Goal: Transaction & Acquisition: Purchase product/service

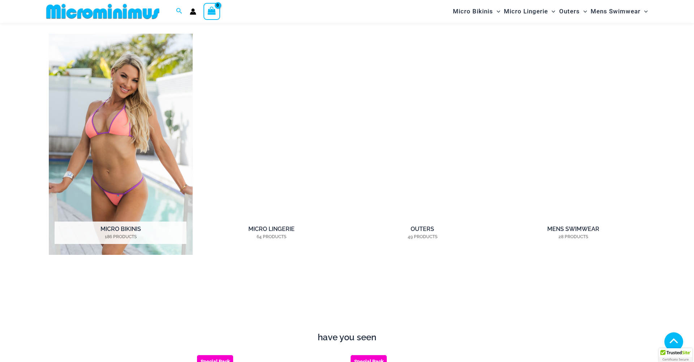
scroll to position [672, 0]
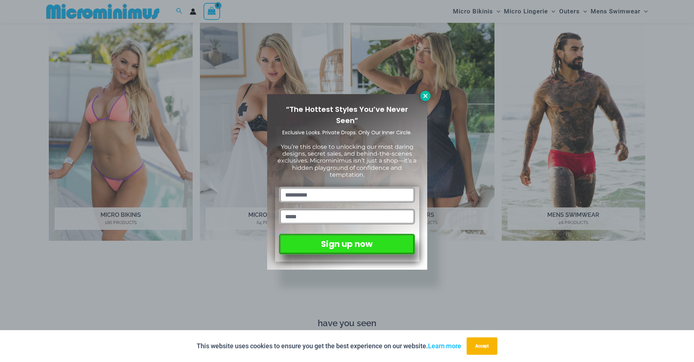
click at [422, 93] on icon at bounding box center [425, 96] width 7 height 7
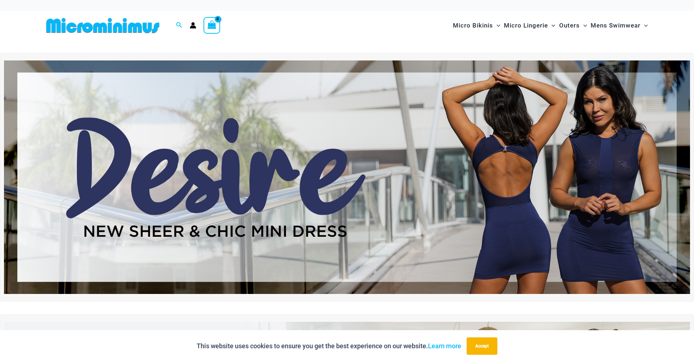
scroll to position [0, 0]
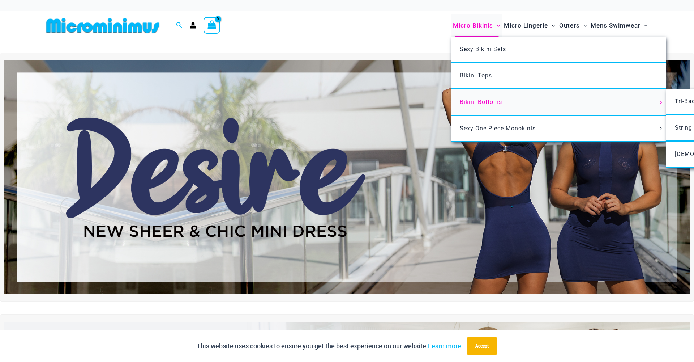
click at [482, 101] on span "Bikini Bottoms" at bounding box center [481, 101] width 42 height 7
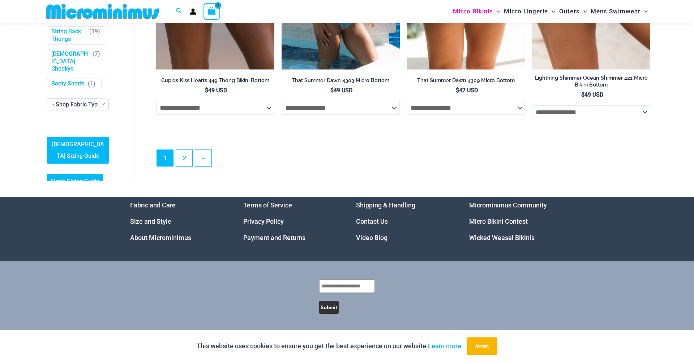
scroll to position [2243, 0]
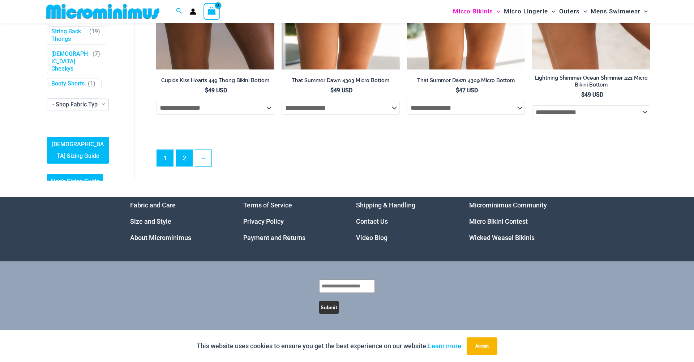
click at [181, 160] on link "2" at bounding box center [184, 158] width 16 height 16
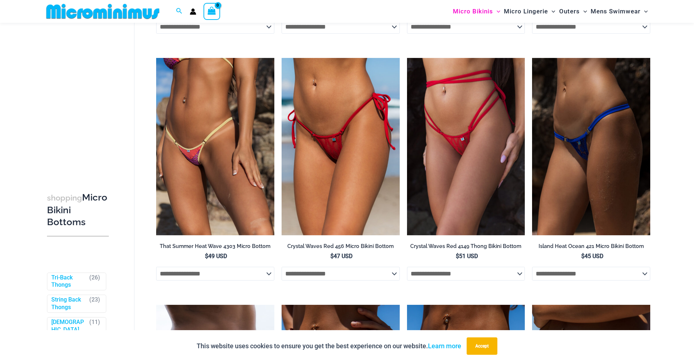
scroll to position [1272, 0]
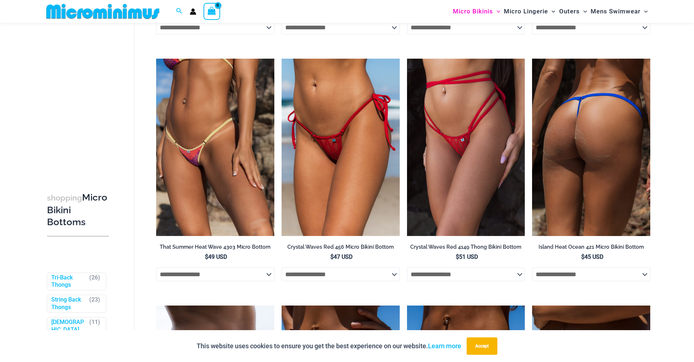
click at [600, 132] on img at bounding box center [591, 147] width 118 height 177
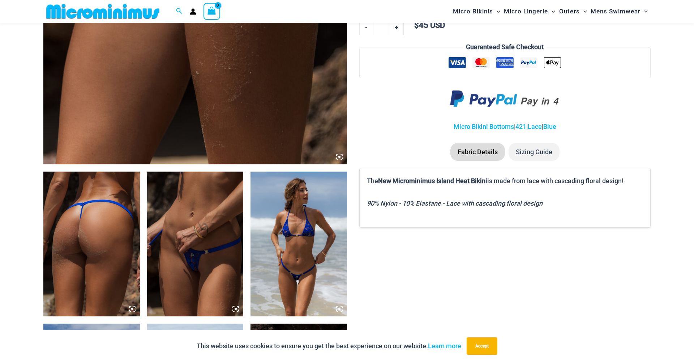
scroll to position [404, 0]
